Goal: Information Seeking & Learning: Learn about a topic

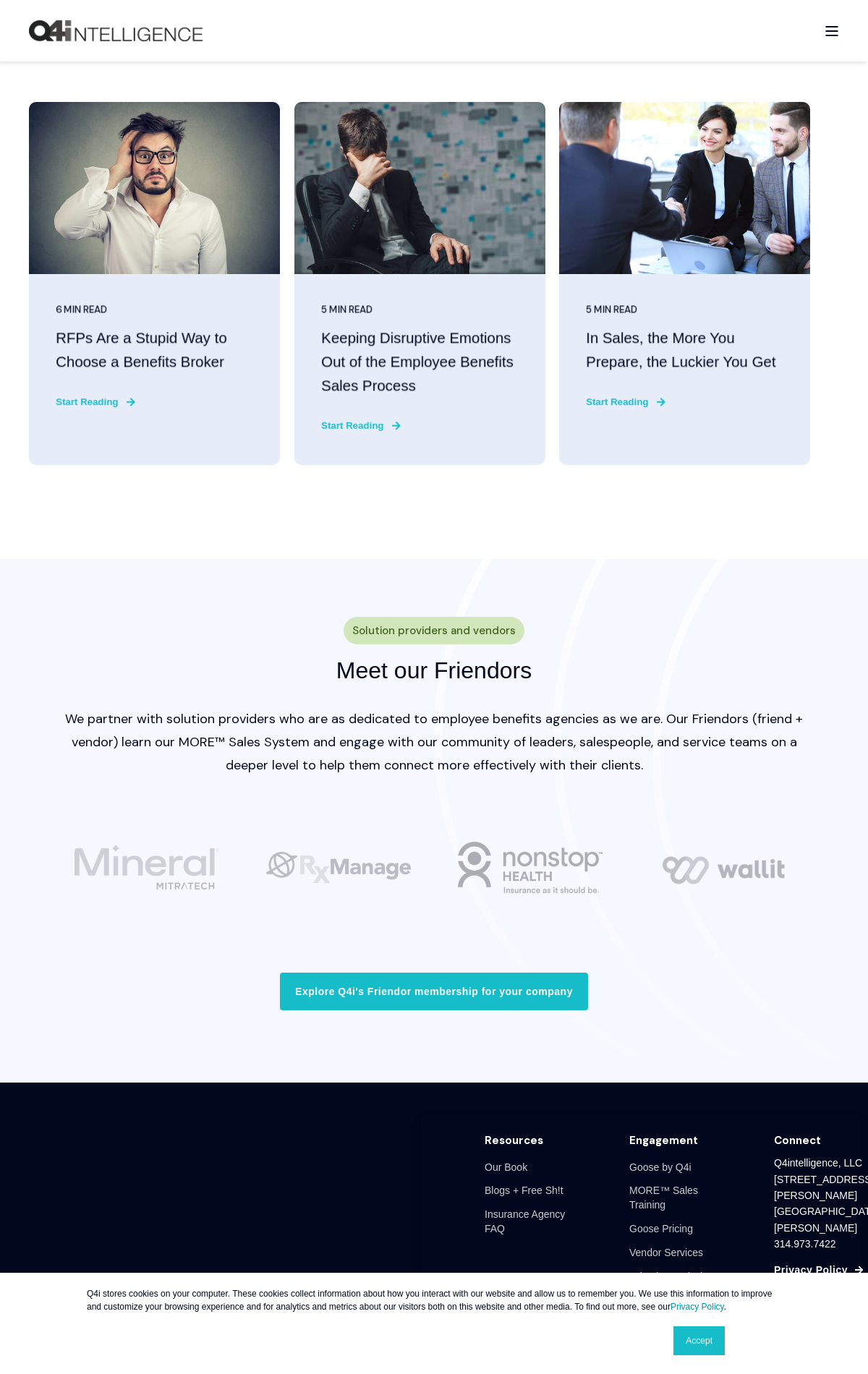
scroll to position [3608, 0]
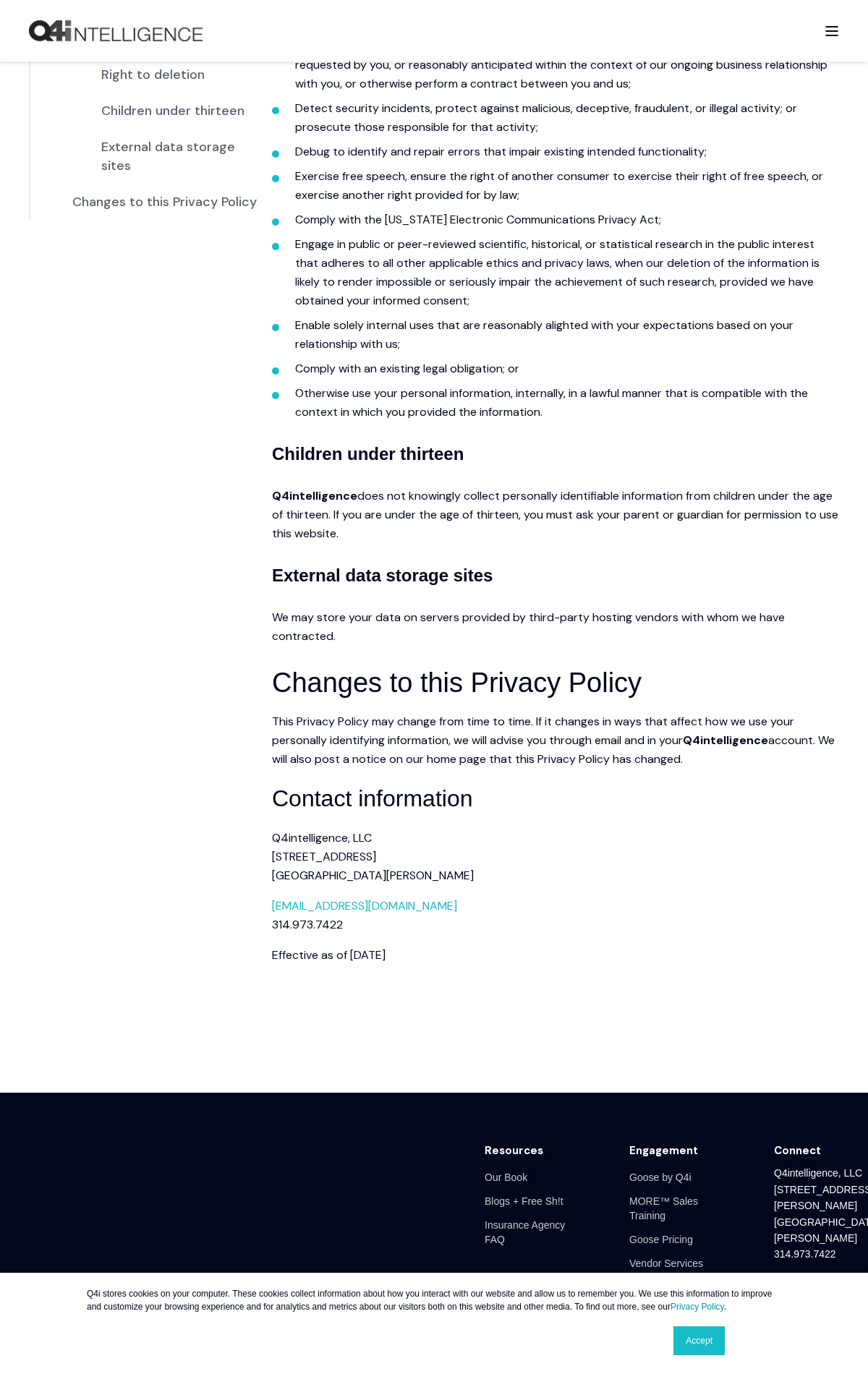
scroll to position [2366, 0]
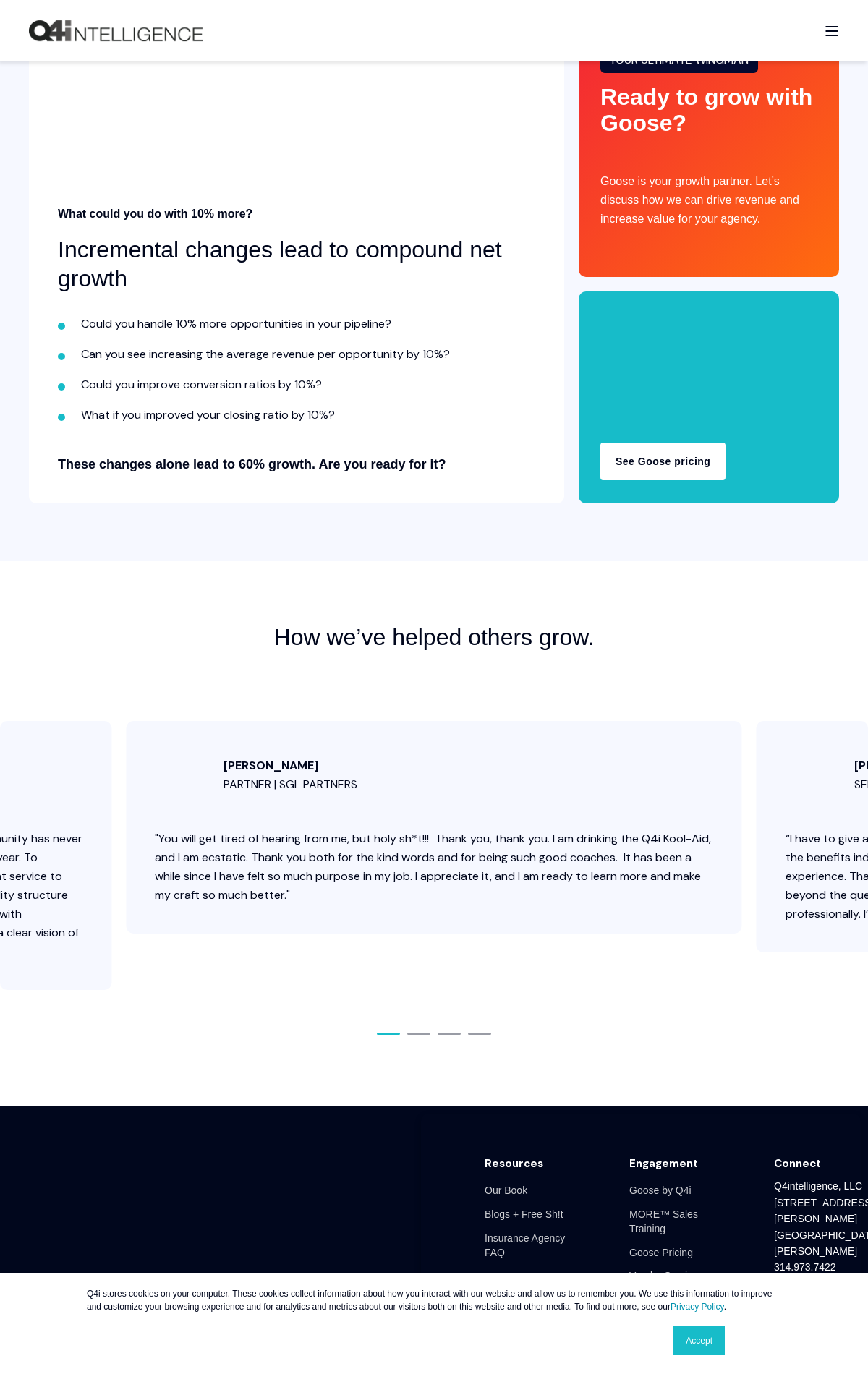
scroll to position [5436, 0]
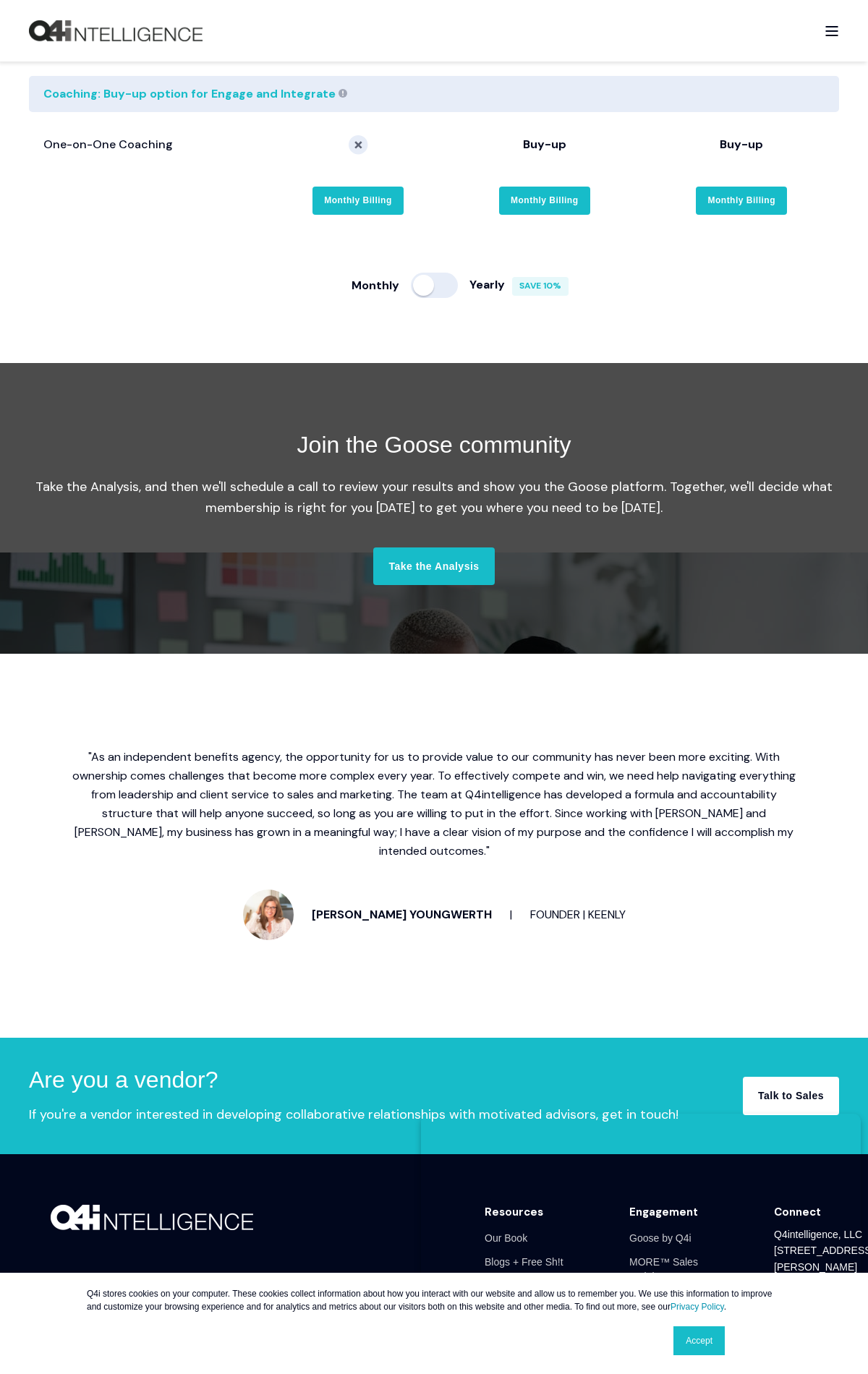
scroll to position [3002, 0]
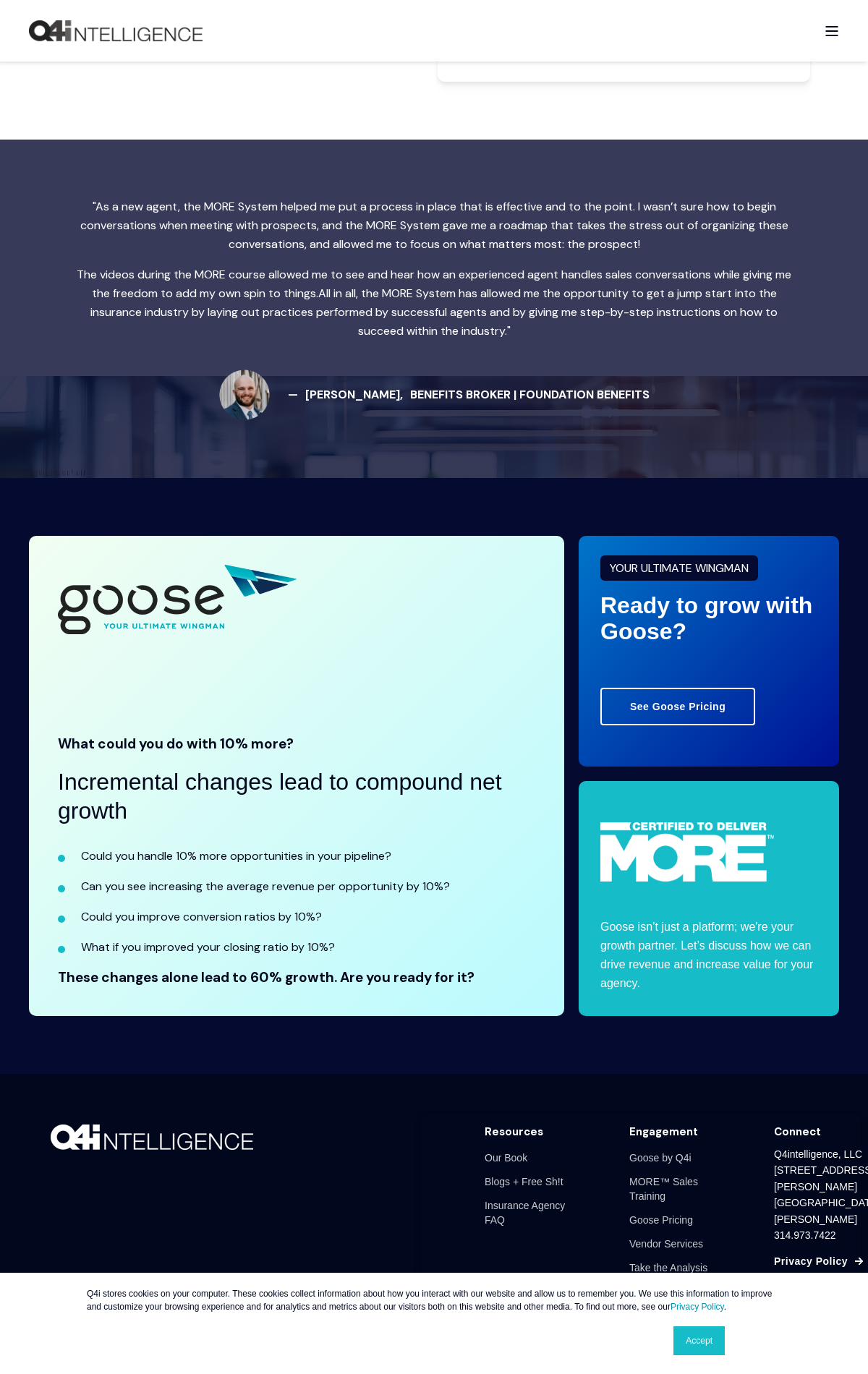
scroll to position [2331, 0]
